Goal: Task Accomplishment & Management: Use online tool/utility

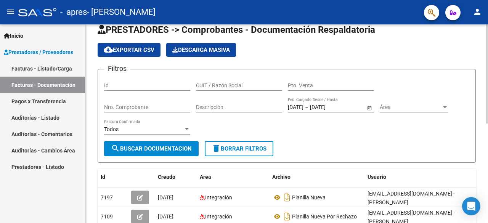
click at [488, 106] on div at bounding box center [488, 80] width 2 height 99
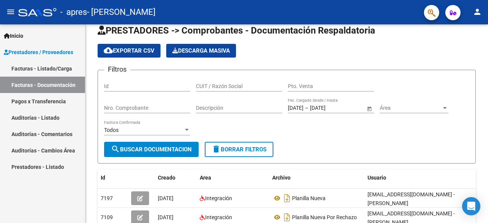
click at [31, 68] on link "Facturas - Listado/Carga" at bounding box center [42, 68] width 85 height 16
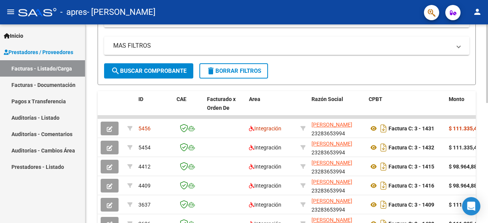
scroll to position [166, 0]
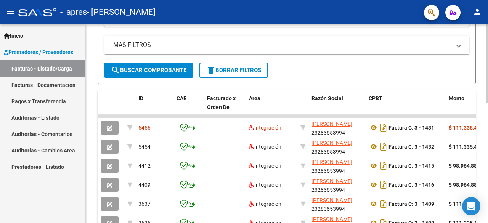
click at [488, 145] on div at bounding box center [488, 131] width 2 height 79
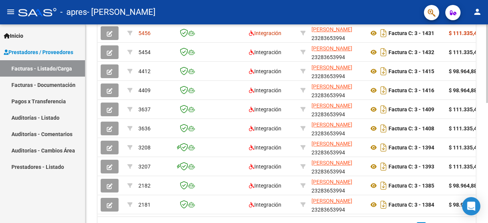
click at [488, 173] on div at bounding box center [488, 168] width 2 height 79
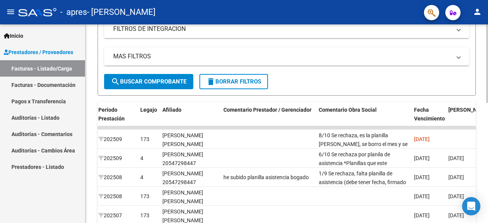
scroll to position [0, 0]
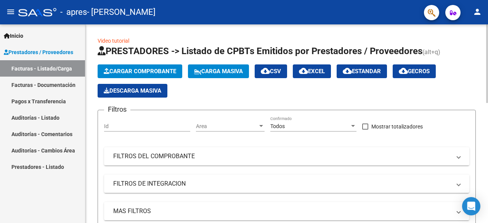
click at [0, 60] on link "Facturas - Listado/Carga" at bounding box center [42, 68] width 85 height 16
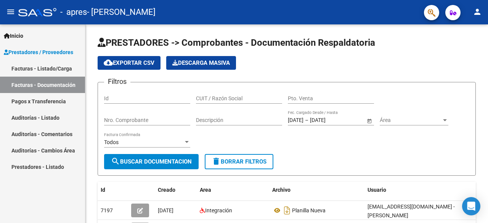
click at [19, 37] on span "Inicio" at bounding box center [13, 36] width 19 height 8
